Goal: Task Accomplishment & Management: Manage account settings

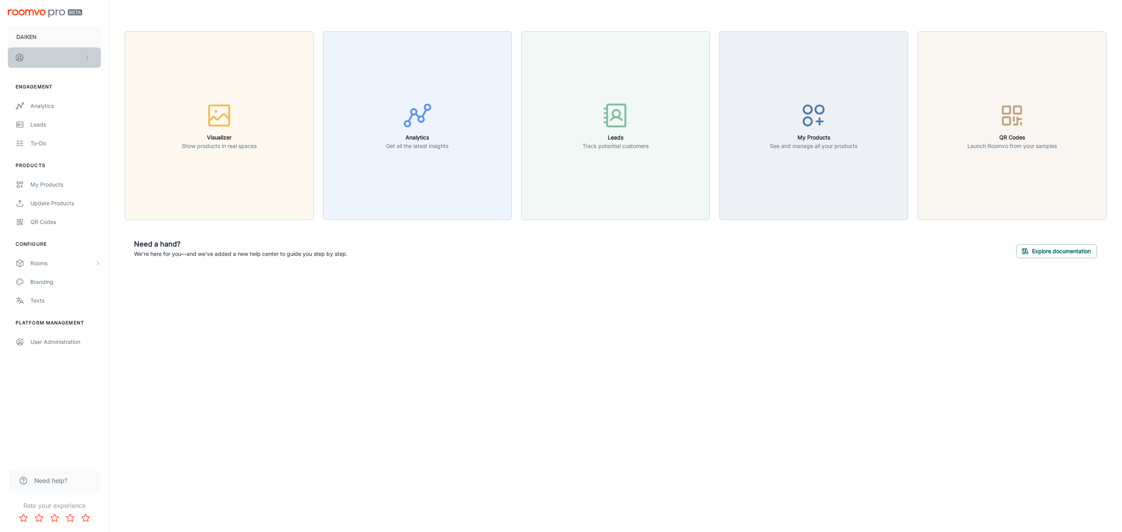
click at [41, 58] on button "scrollable content" at bounding box center [54, 58] width 93 height 20
click at [42, 106] on div at bounding box center [561, 266] width 1122 height 532
click at [42, 106] on div "Analytics" at bounding box center [65, 106] width 71 height 9
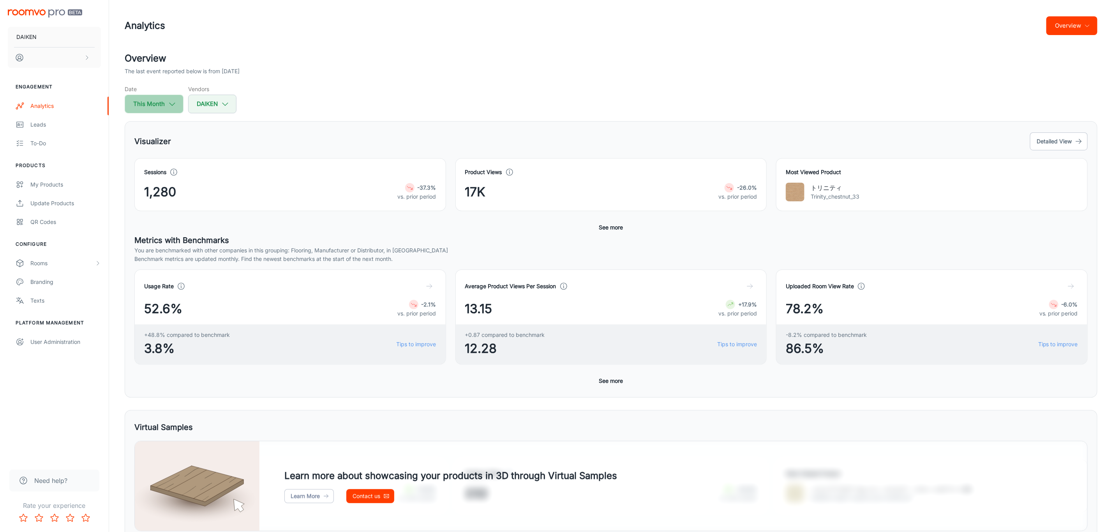
click at [175, 105] on icon "button" at bounding box center [172, 104] width 9 height 9
select select "7"
select select "2025"
select select "7"
select select "2025"
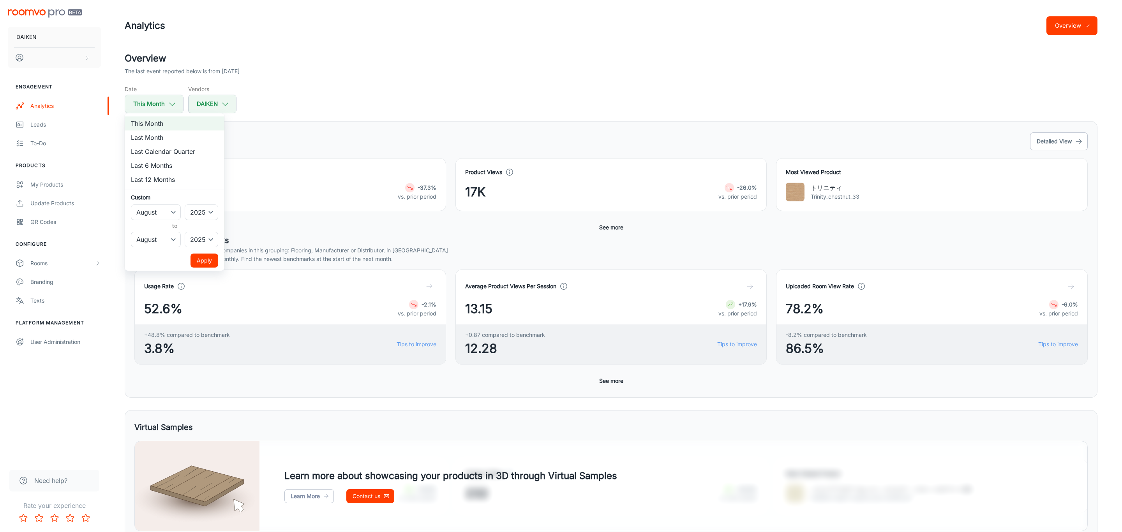
click at [318, 102] on div at bounding box center [561, 266] width 1122 height 532
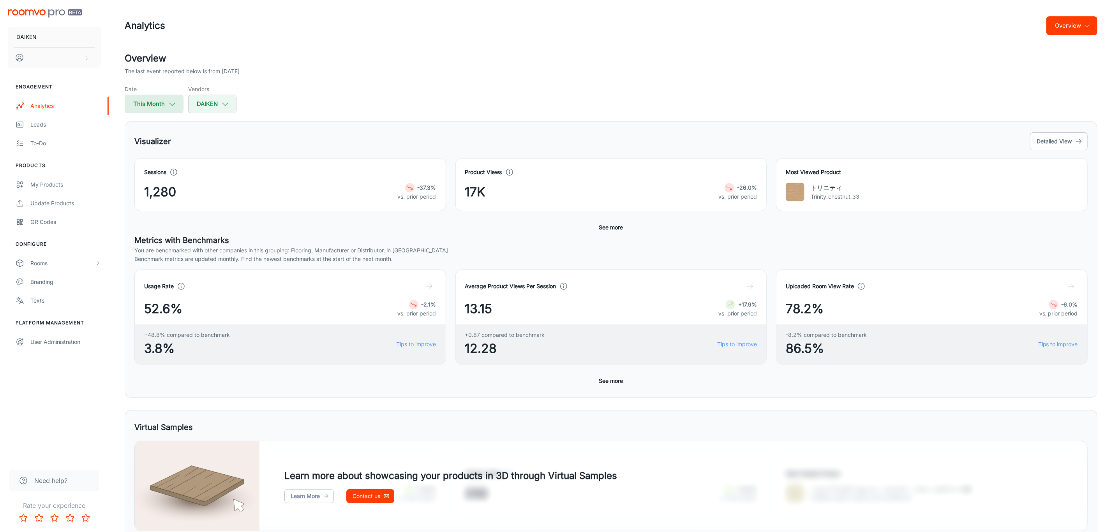
click at [172, 106] on polyline "button" at bounding box center [172, 104] width 5 height 3
select select "7"
select select "2025"
select select "7"
select select "2025"
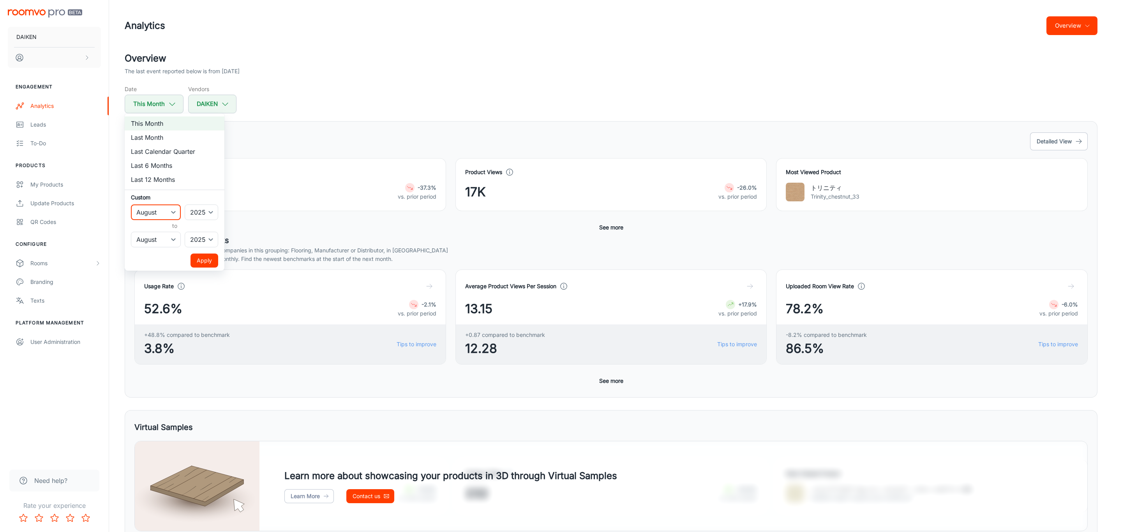
click at [171, 213] on select "January February March April May June July August September October November De…" at bounding box center [156, 213] width 50 height 16
select select "6"
click at [131, 205] on select "January February March April May June July August September October November De…" at bounding box center [156, 213] width 50 height 16
click at [212, 261] on button "Apply" at bounding box center [205, 261] width 28 height 14
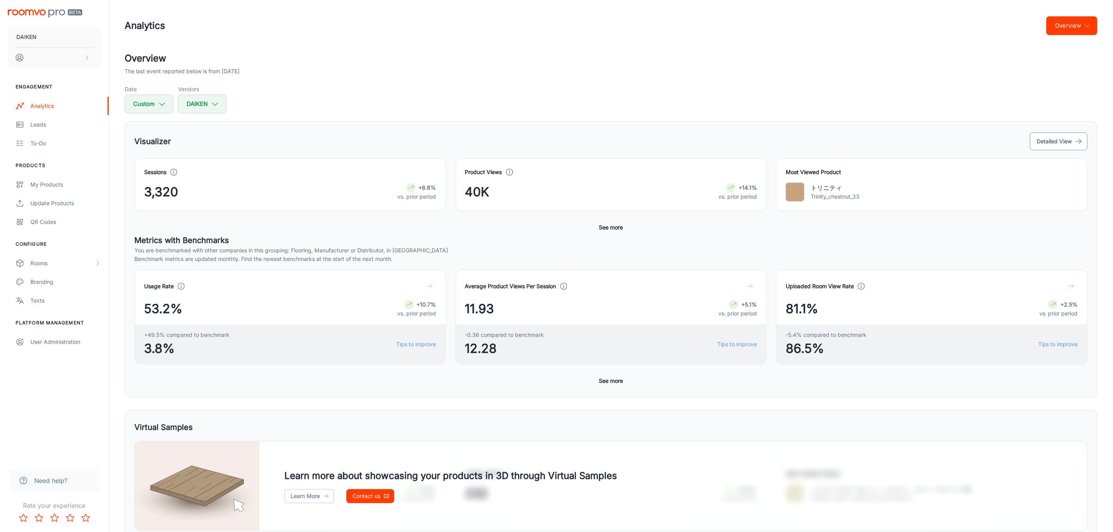
click at [748, 140] on button "Detailed View" at bounding box center [1059, 141] width 58 height 18
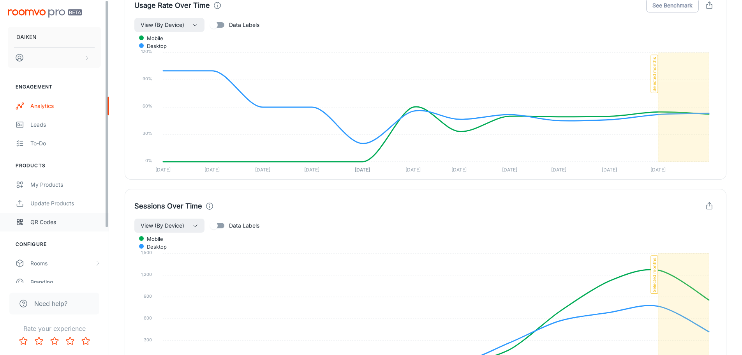
scroll to position [371, 0]
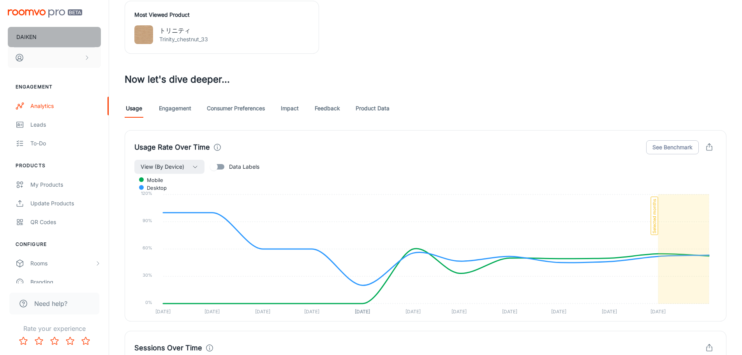
click at [48, 32] on button "DAIKEN" at bounding box center [54, 37] width 93 height 20
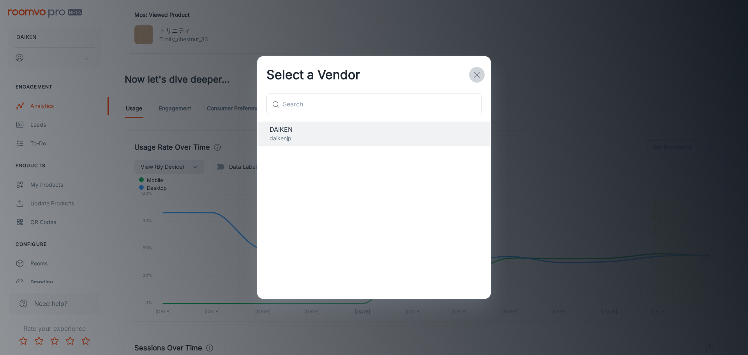
click at [476, 74] on line "button" at bounding box center [476, 74] width 5 height 5
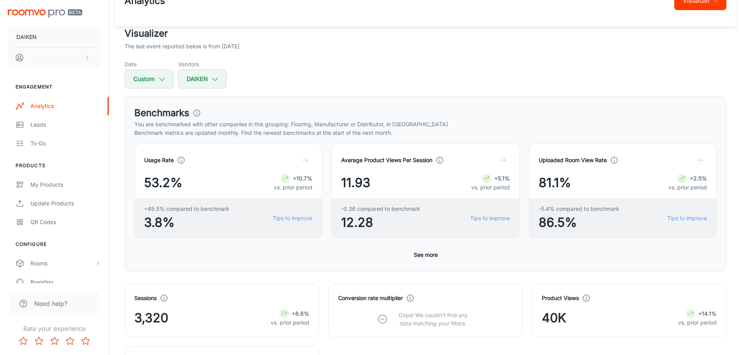
scroll to position [0, 0]
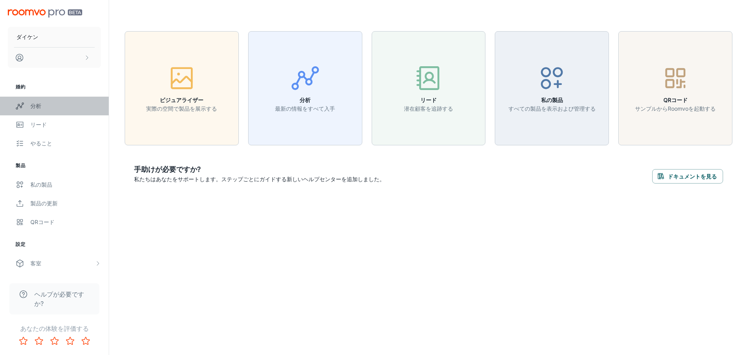
click at [37, 105] on font "分析" at bounding box center [35, 105] width 11 height 7
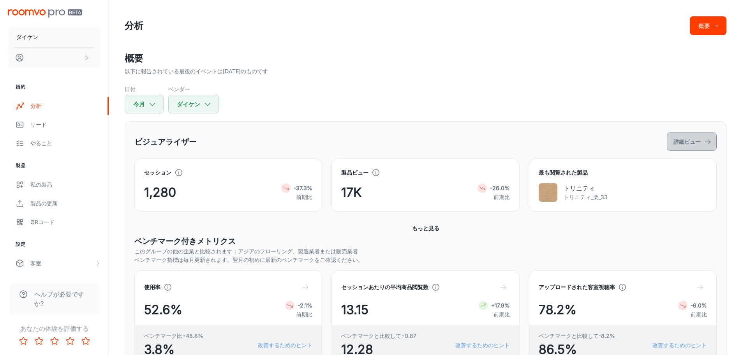
click at [683, 143] on font "詳細ビュー" at bounding box center [687, 141] width 27 height 7
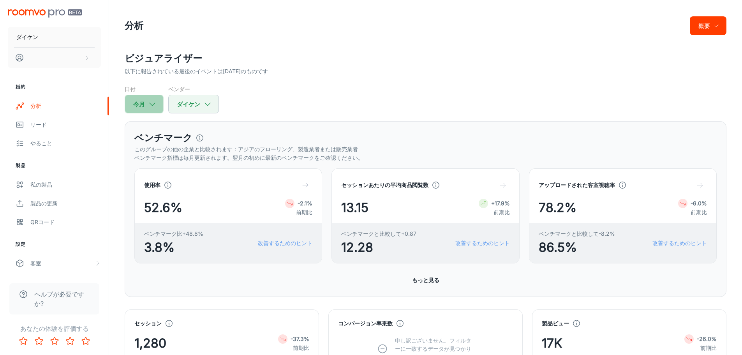
click at [158, 104] on button "今月" at bounding box center [144, 104] width 39 height 19
select select "7"
select select "2025"
select select "7"
select select "2025"
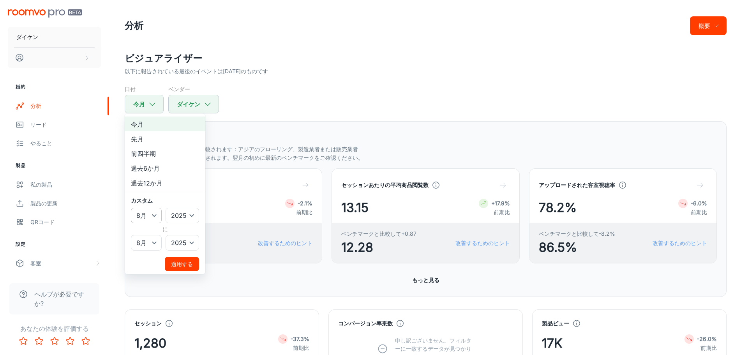
click at [155, 215] on select "1月 2月 行進 4月 5月 6月 7月 8月 9月 10月 11月 12月" at bounding box center [146, 216] width 31 height 16
select select "6"
click at [131, 208] on select "1月 2月 行進 4月 5月 6月 7月 8月 9月 10月 11月 12月" at bounding box center [146, 216] width 31 height 16
click at [155, 243] on select "1月 2月 行進 4月 5月 6月 7月 8月 9月 10月 11月 12月" at bounding box center [146, 243] width 31 height 16
select select "6"
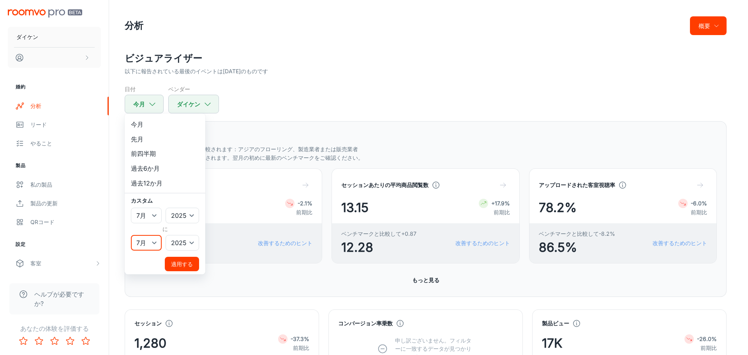
click at [131, 235] on select "1月 2月 行進 4月 5月 6月 7月 8月 9月 10月 11月 12月" at bounding box center [146, 243] width 31 height 16
click at [175, 261] on font "適用する" at bounding box center [182, 264] width 22 height 7
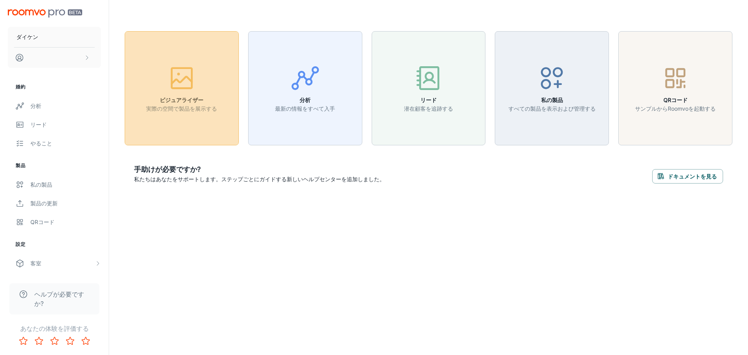
click at [186, 101] on font "ビジュアライザー" at bounding box center [182, 100] width 44 height 7
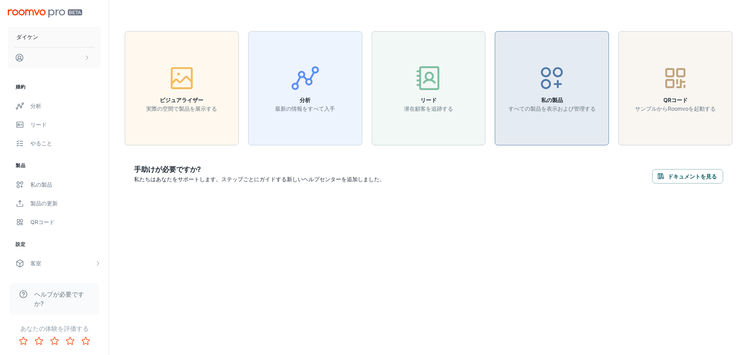
click at [553, 86] on icon "button" at bounding box center [551, 78] width 29 height 29
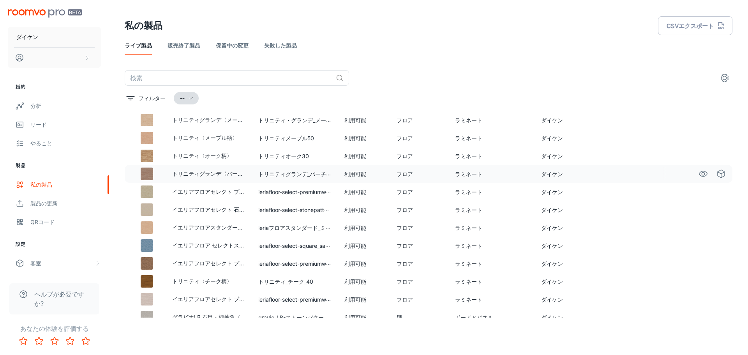
scroll to position [767, 0]
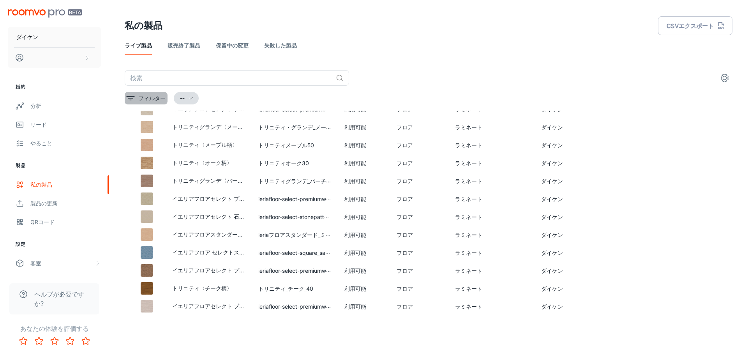
click at [156, 97] on font "フィルター" at bounding box center [151, 98] width 27 height 7
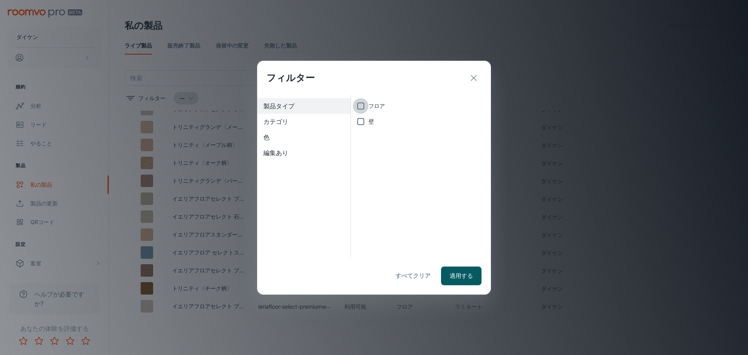
click at [361, 102] on input "フロア" at bounding box center [361, 106] width 16 height 16
checkbox input "true"
click at [461, 283] on button "適用する" at bounding box center [461, 276] width 41 height 19
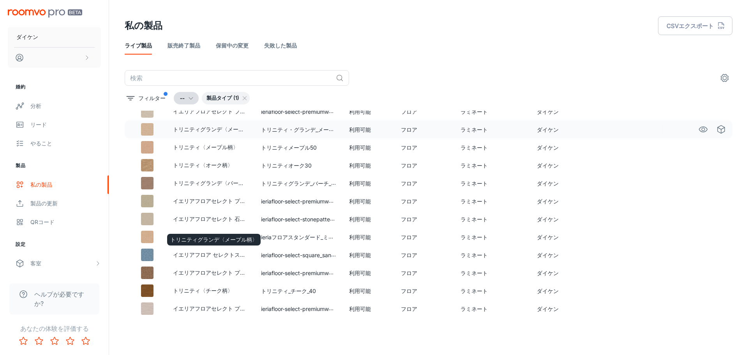
scroll to position [609, 0]
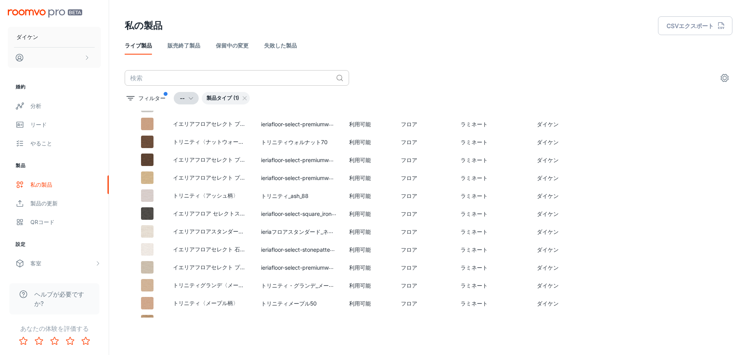
click at [161, 82] on input "text" at bounding box center [229, 78] width 208 height 16
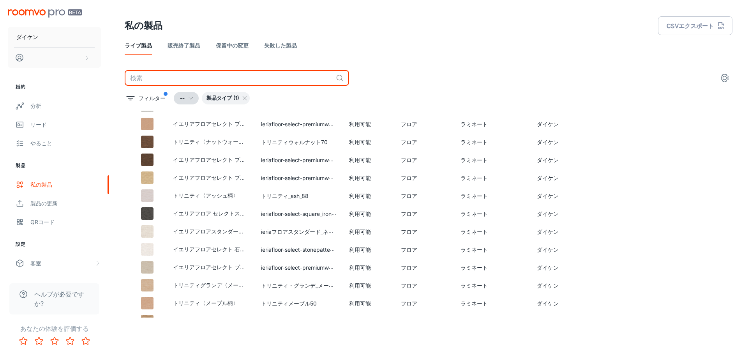
type input "e"
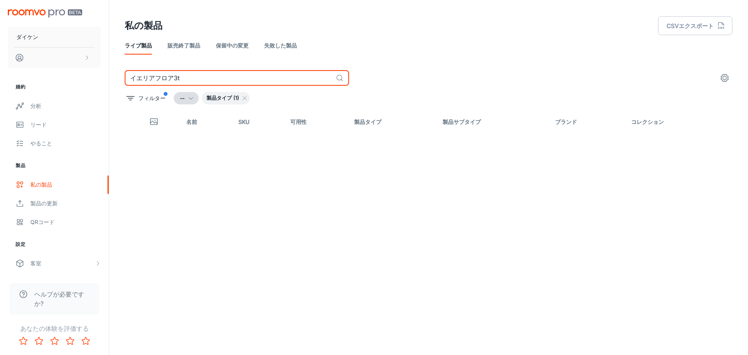
click at [195, 79] on input "イエリアフロア3t" at bounding box center [229, 78] width 208 height 16
click at [182, 80] on input "イエリアフロア3" at bounding box center [229, 78] width 208 height 16
click at [338, 77] on icon at bounding box center [340, 78] width 8 height 8
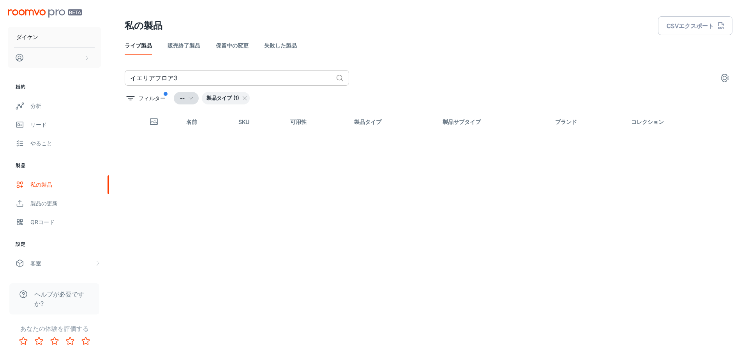
click at [289, 78] on input "イエリアフロア3" at bounding box center [229, 78] width 208 height 16
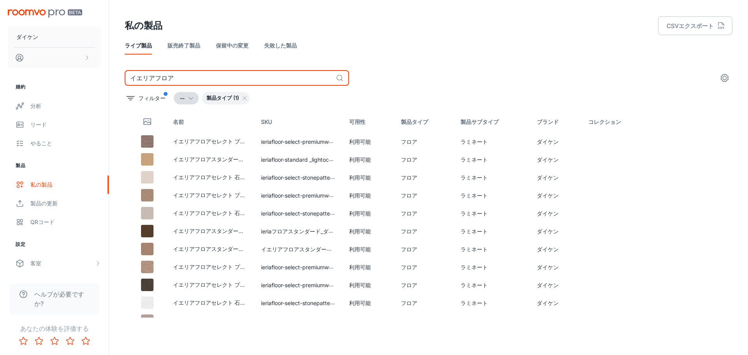
type input "イエリアフロア"
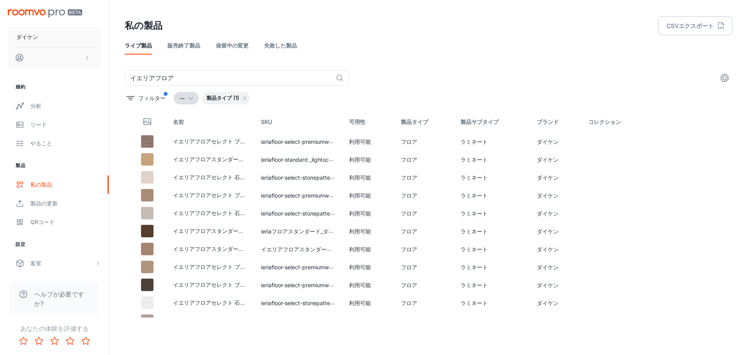
click at [226, 99] on font "製品タイプ (1)" at bounding box center [223, 98] width 33 height 6
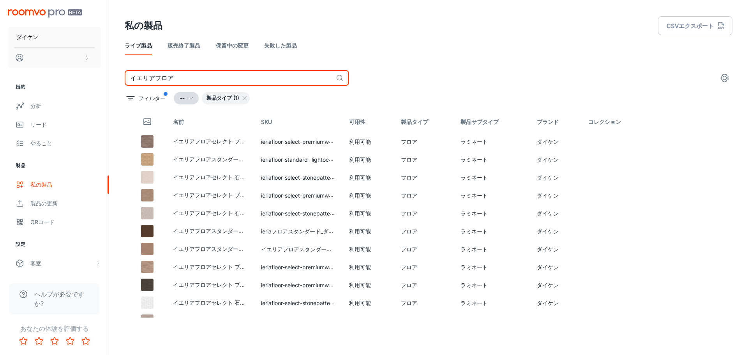
click at [226, 78] on input "イエリアフロア" at bounding box center [229, 78] width 208 height 16
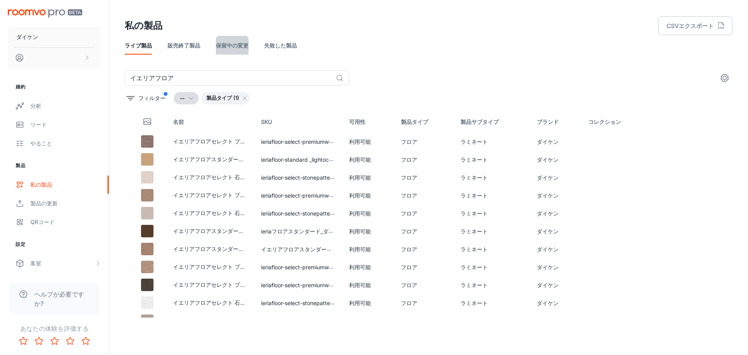
click at [239, 47] on font "保留中の変更" at bounding box center [232, 45] width 33 height 7
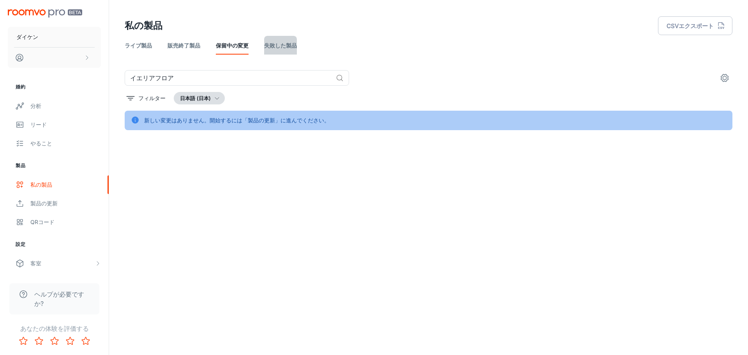
click at [279, 42] on font "失敗した製品" at bounding box center [280, 45] width 33 height 7
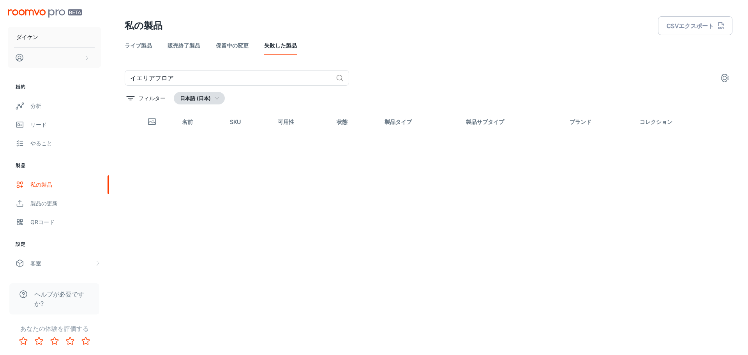
click at [192, 48] on font "販売終了製品" at bounding box center [184, 45] width 33 height 7
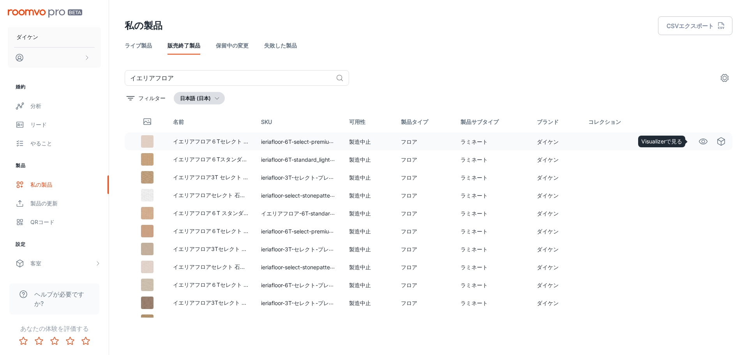
click at [699, 142] on icon "Visualizerで見る" at bounding box center [703, 141] width 9 height 9
click at [699, 144] on icon "Visualizerで見る" at bounding box center [703, 141] width 8 height 5
click at [699, 156] on icon "Visualizerで見る" at bounding box center [703, 159] width 9 height 9
click at [699, 177] on icon "Visualizerで見る" at bounding box center [703, 177] width 9 height 9
click at [700, 194] on icon "Visualizerで見る" at bounding box center [703, 195] width 9 height 9
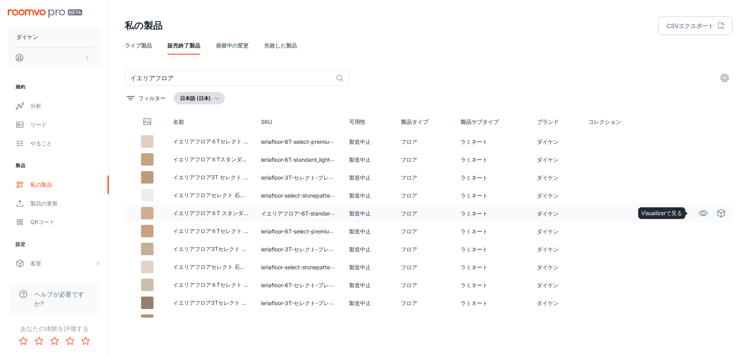
click at [699, 215] on icon "Visualizerで見る" at bounding box center [703, 212] width 9 height 9
click at [699, 229] on icon "Visualizerで見る" at bounding box center [703, 230] width 8 height 5
